Goal: Check status: Check status

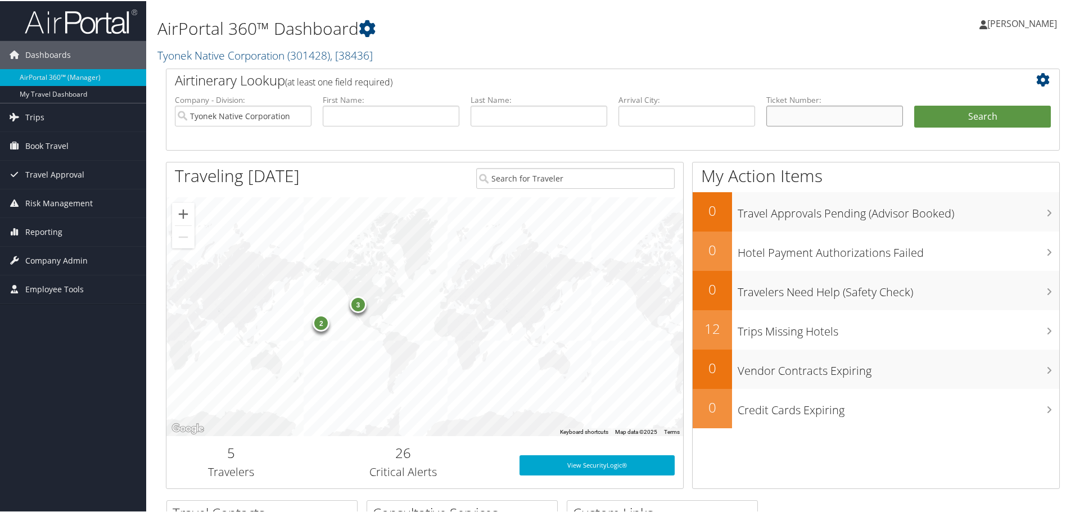
click at [784, 118] on input "text" at bounding box center [835, 115] width 137 height 21
paste input "0167311521577"
type input "0167311521577"
click at [915, 105] on button "Search" at bounding box center [983, 116] width 137 height 22
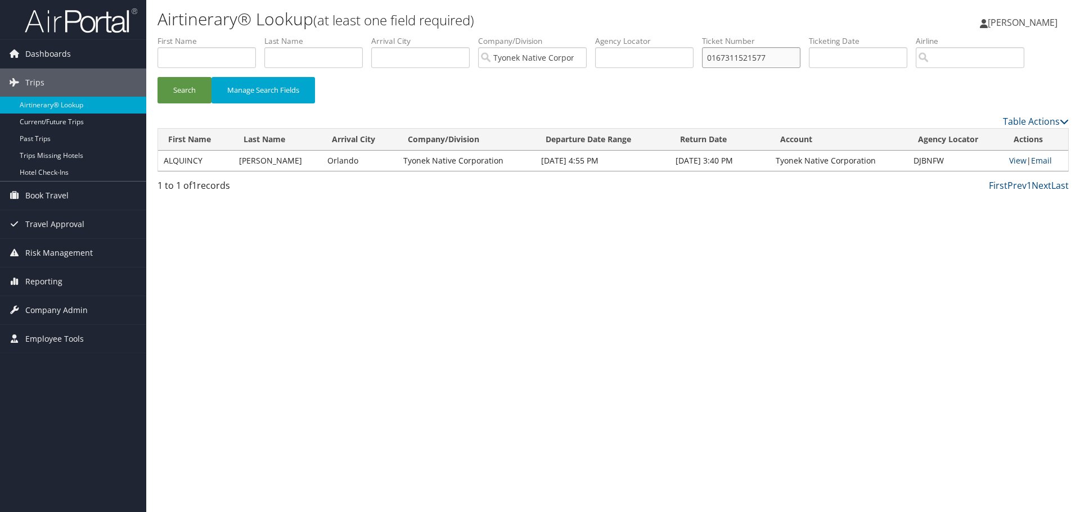
drag, startPoint x: 787, startPoint y: 57, endPoint x: 665, endPoint y: 58, distance: 122.1
click at [666, 35] on ul "First Name Last Name Departure City Arrival City Company/Division Tyonek Native…" at bounding box center [612, 35] width 911 height 0
paste input "8900897922015"
click at [157, 77] on button "Search" at bounding box center [184, 90] width 54 height 26
click at [1011, 159] on link "View" at bounding box center [1018, 160] width 17 height 11
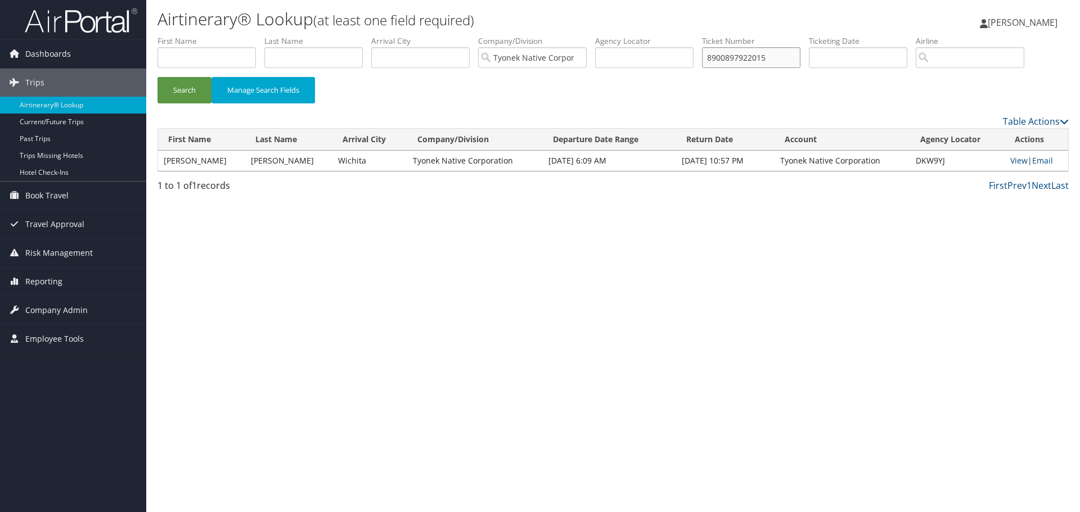
click at [800, 60] on input "8900897922015" at bounding box center [751, 57] width 98 height 21
drag, startPoint x: 687, startPoint y: 55, endPoint x: 598, endPoint y: 70, distance: 90.1
click at [607, 35] on ul "First Name Last Name Departure City Arrival City Company/Division Tyonek Native…" at bounding box center [612, 35] width 911 height 0
paste input "6432"
click at [157, 77] on button "Search" at bounding box center [184, 90] width 54 height 26
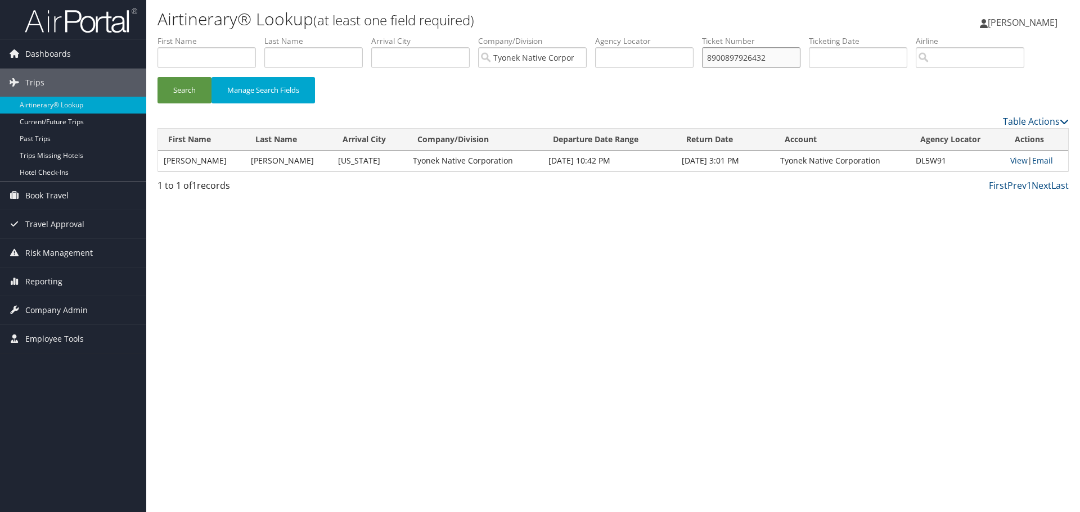
drag, startPoint x: 785, startPoint y: 55, endPoint x: 582, endPoint y: 74, distance: 203.9
click at [584, 35] on ul "First Name Last Name Departure City Arrival City Company/Division Tyonek Native…" at bounding box center [612, 35] width 911 height 0
paste input "1"
click at [157, 77] on button "Search" at bounding box center [184, 90] width 54 height 26
click at [779, 57] on input "8900897926431" at bounding box center [751, 57] width 98 height 21
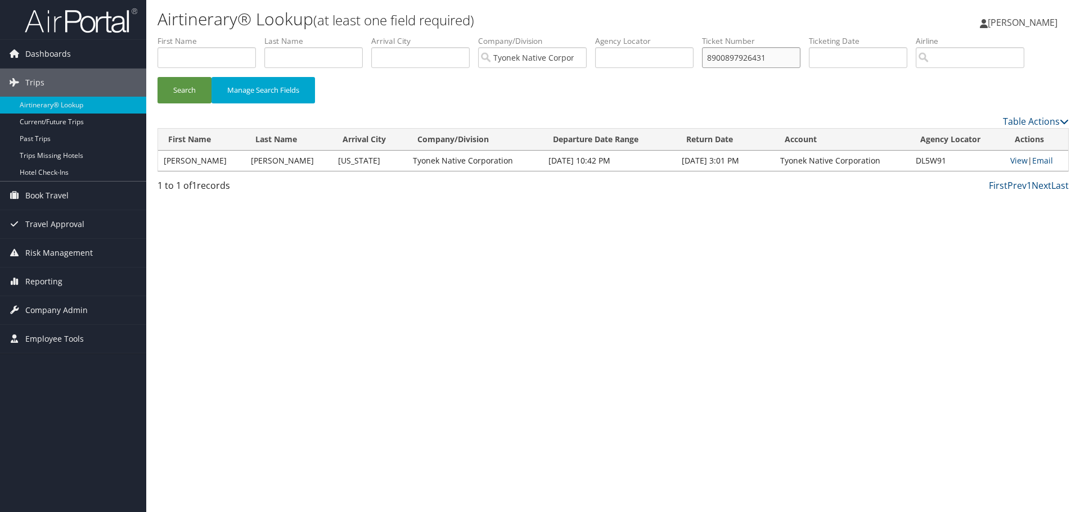
drag, startPoint x: 779, startPoint y: 57, endPoint x: 471, endPoint y: 60, distance: 307.7
click at [462, 35] on ul "First Name Last Name Departure City Arrival City Company/Division Tyonek Native…" at bounding box center [612, 35] width 911 height 0
paste input "33676"
click at [157, 77] on button "Search" at bounding box center [184, 90] width 54 height 26
drag, startPoint x: 781, startPoint y: 60, endPoint x: 618, endPoint y: 68, distance: 162.7
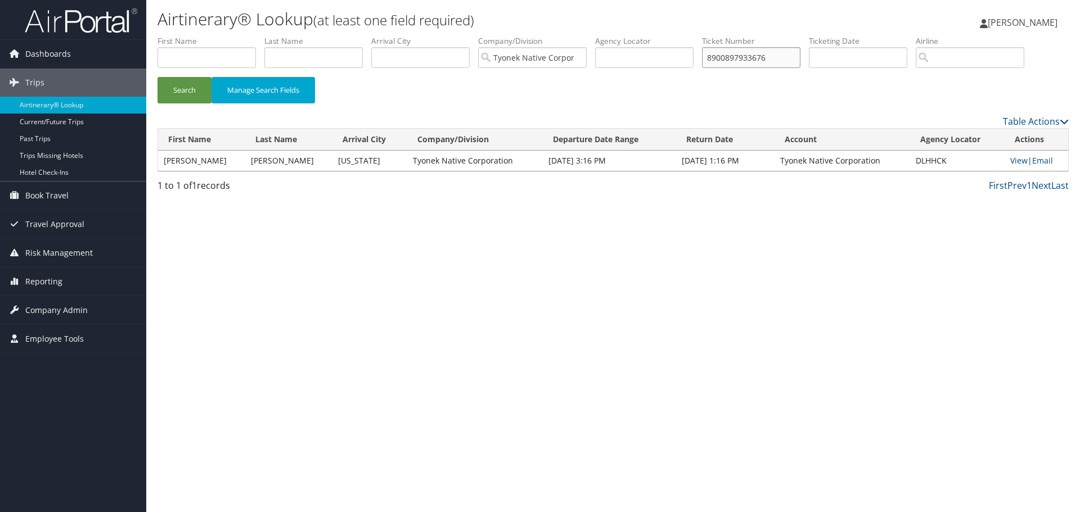
click at [618, 35] on ul "First Name Last Name Departure City Arrival City Company/Division Tyonek Native…" at bounding box center [612, 35] width 911 height 0
paste input "9214"
click at [157, 77] on button "Search" at bounding box center [184, 90] width 54 height 26
drag, startPoint x: 776, startPoint y: 57, endPoint x: 604, endPoint y: 80, distance: 174.2
click at [604, 80] on form "First Name Last Name Departure City Arrival City Company/Division Tyonek Native…" at bounding box center [612, 74] width 911 height 79
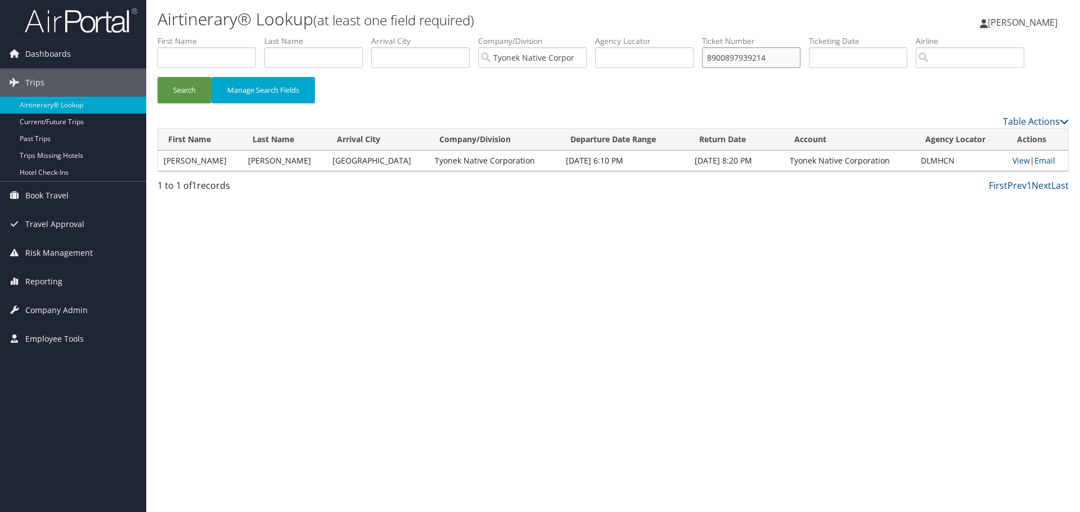
paste input "6686"
type input "8900897936686"
click at [157, 77] on button "Search" at bounding box center [184, 90] width 54 height 26
drag, startPoint x: 786, startPoint y: 64, endPoint x: 480, endPoint y: 30, distance: 307.8
click at [480, 30] on div "Airtinerary® Lookup (at least one field required) Adriana Winters Adriana Winte…" at bounding box center [613, 256] width 934 height 512
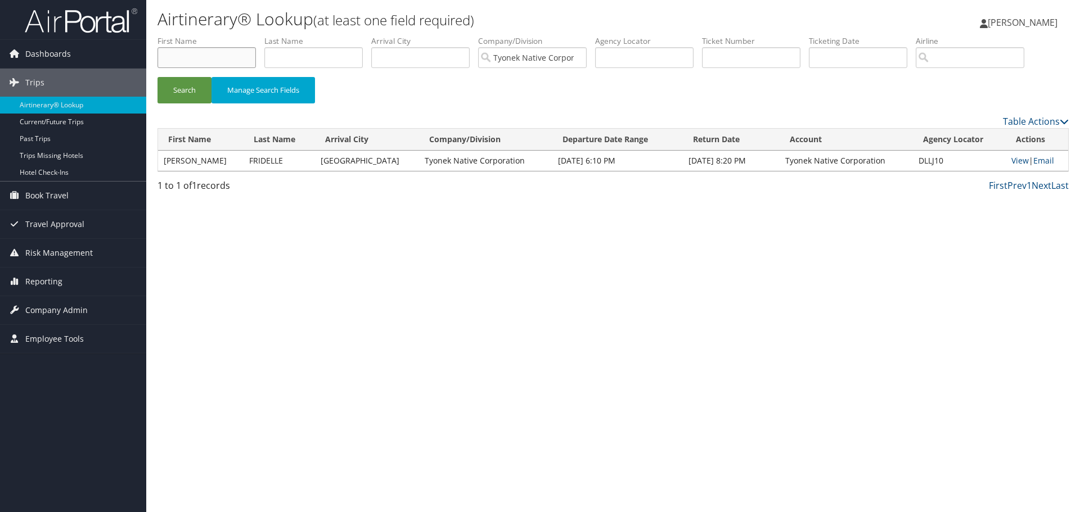
click at [193, 56] on input "text" at bounding box center [206, 57] width 98 height 21
type input "Joel"
type input "Phillips"
click at [157, 77] on button "Search" at bounding box center [184, 90] width 54 height 26
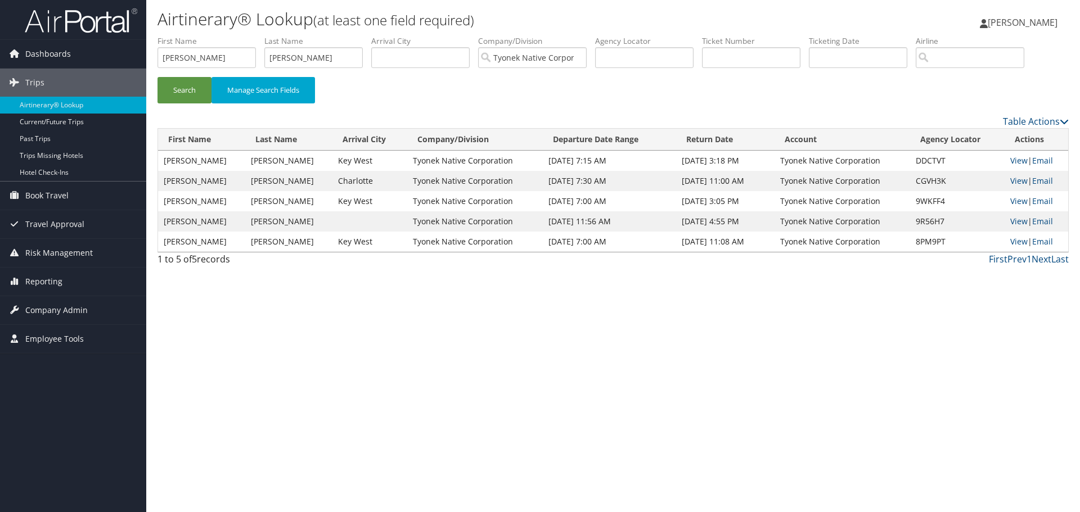
click at [1024, 161] on td "View | Email" at bounding box center [1037, 161] width 64 height 20
drag, startPoint x: 196, startPoint y: 51, endPoint x: 42, endPoint y: 58, distance: 153.7
click at [42, 58] on div "Dashboards AirPortal 360™ (Manager) My Travel Dashboard Trips Airtinerary® Look…" at bounding box center [540, 256] width 1080 height 512
type input "Rodney"
type input "Brackett"
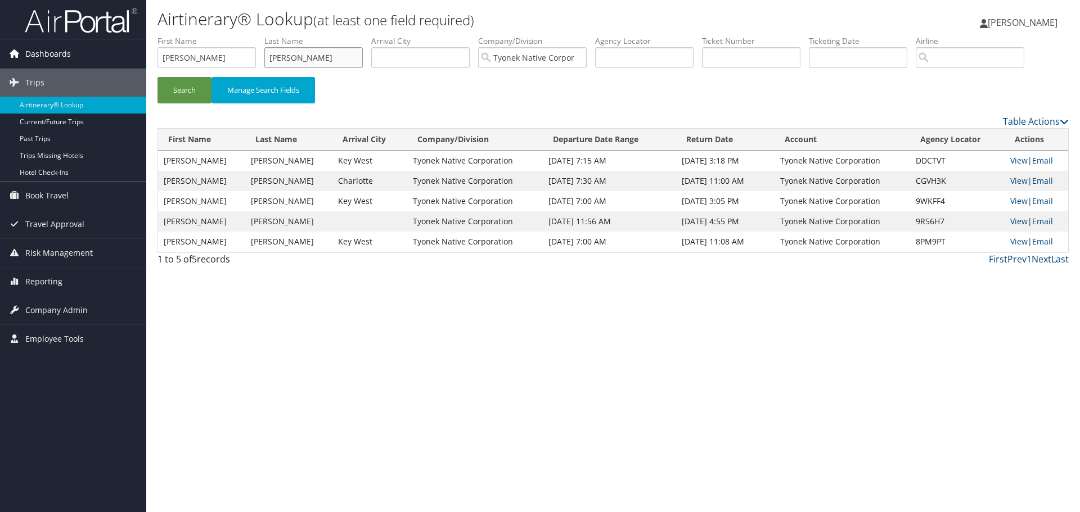
click at [157, 77] on button "Search" at bounding box center [184, 90] width 54 height 26
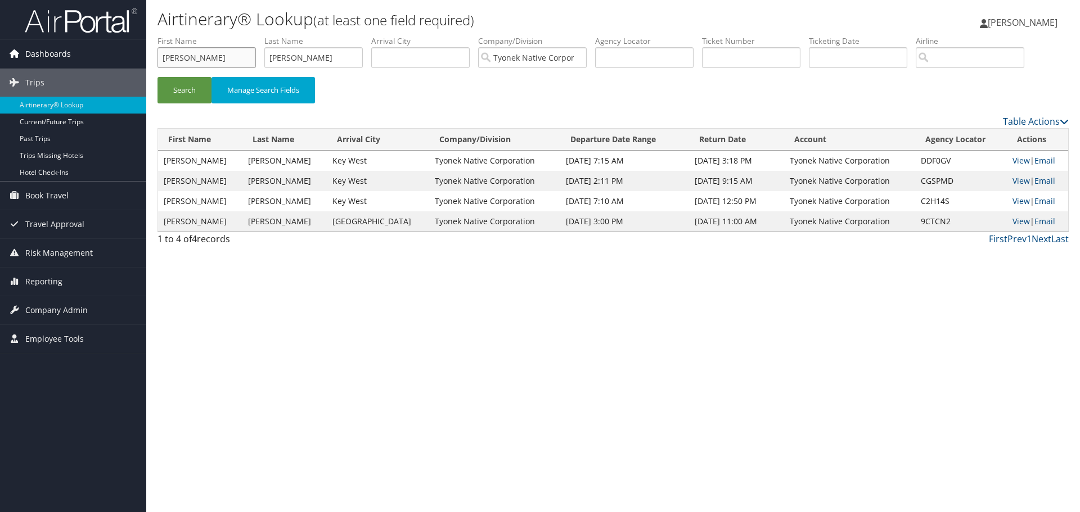
drag, startPoint x: 212, startPoint y: 64, endPoint x: 0, endPoint y: 45, distance: 212.9
click at [0, 45] on div "Dashboards AirPortal 360™ (Manager) My Travel Dashboard Trips Airtinerary® Look…" at bounding box center [540, 256] width 1080 height 512
type input "Eric"
type input "Lester"
click at [157, 77] on button "Search" at bounding box center [184, 90] width 54 height 26
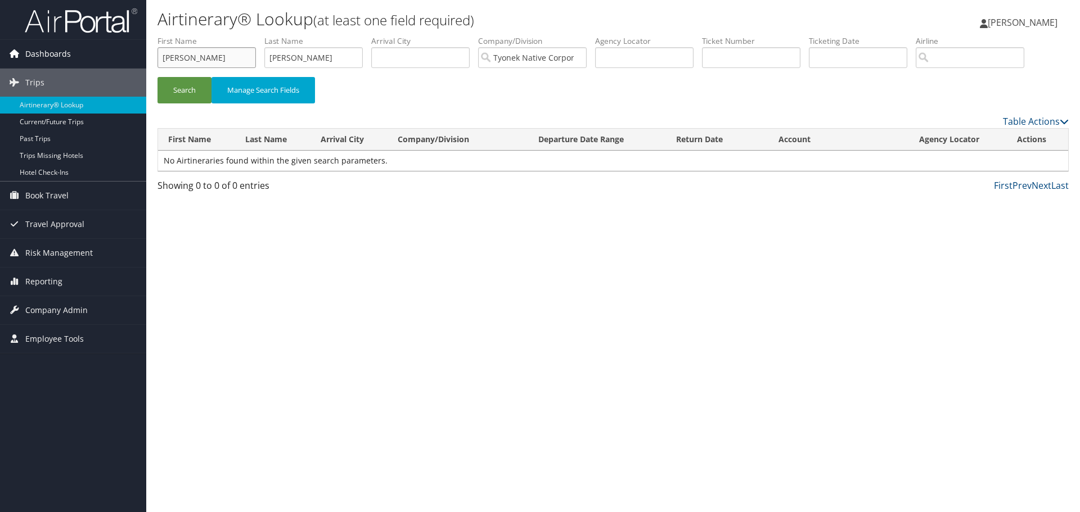
drag, startPoint x: 205, startPoint y: 55, endPoint x: 43, endPoint y: 62, distance: 162.2
click at [43, 62] on div "Dashboards AirPortal 360™ (Manager) My Travel Dashboard Trips Airtinerary® Look…" at bounding box center [540, 256] width 1080 height 512
click at [784, 62] on input "text" at bounding box center [751, 57] width 98 height 21
paste input "8900897845218"
click at [157, 77] on button "Search" at bounding box center [184, 90] width 54 height 26
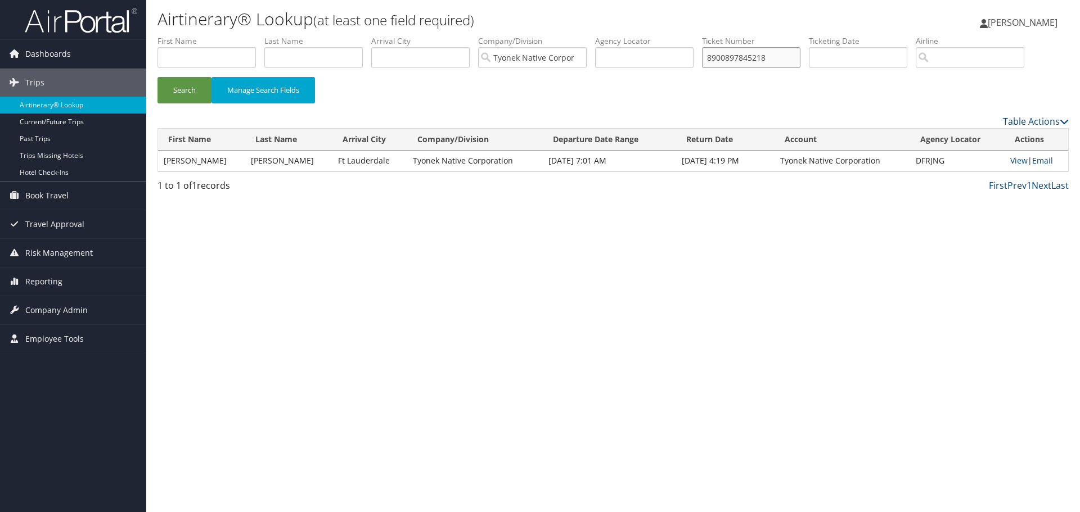
drag, startPoint x: 773, startPoint y: 56, endPoint x: 611, endPoint y: 72, distance: 163.3
click at [613, 35] on ul "First Name Last Name Departure City Arrival City Company/Division Tyonek Native…" at bounding box center [612, 35] width 911 height 0
paste input "31925"
type input "8900897831925"
click at [157, 77] on button "Search" at bounding box center [184, 90] width 54 height 26
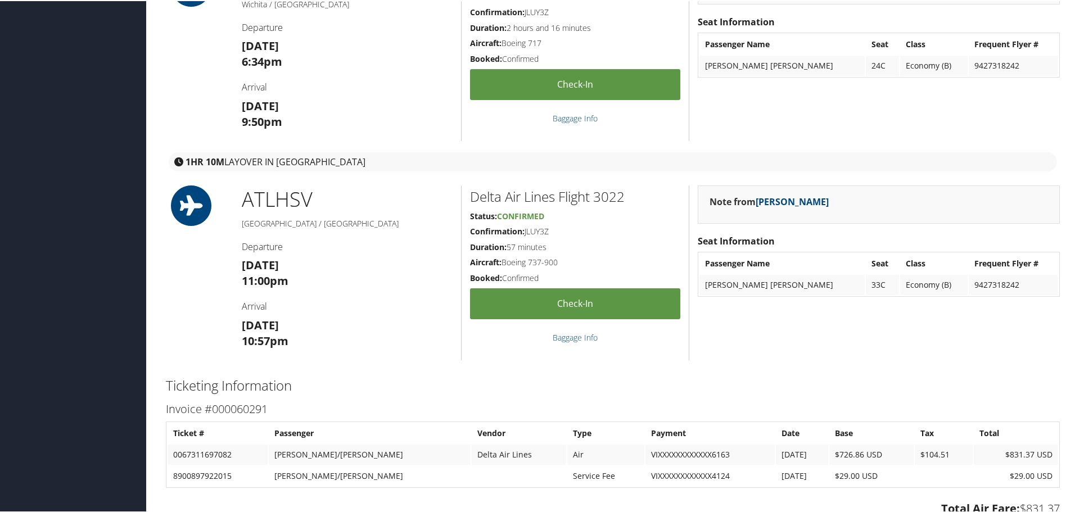
scroll to position [1181, 0]
